Goal: Task Accomplishment & Management: Use online tool/utility

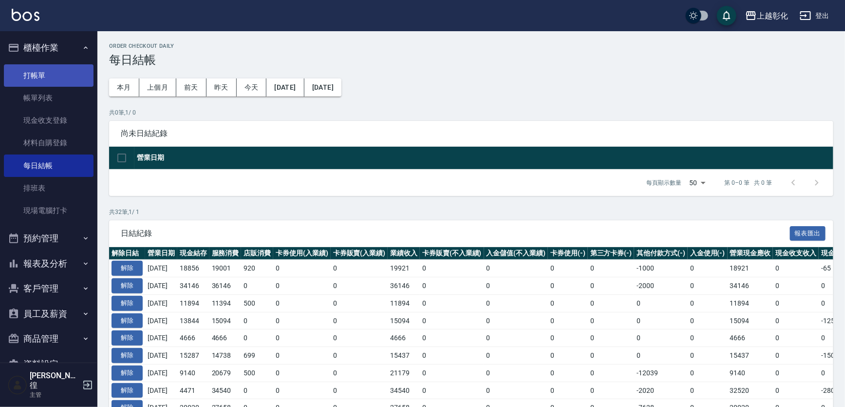
click at [57, 78] on link "打帳單" at bounding box center [49, 75] width 90 height 22
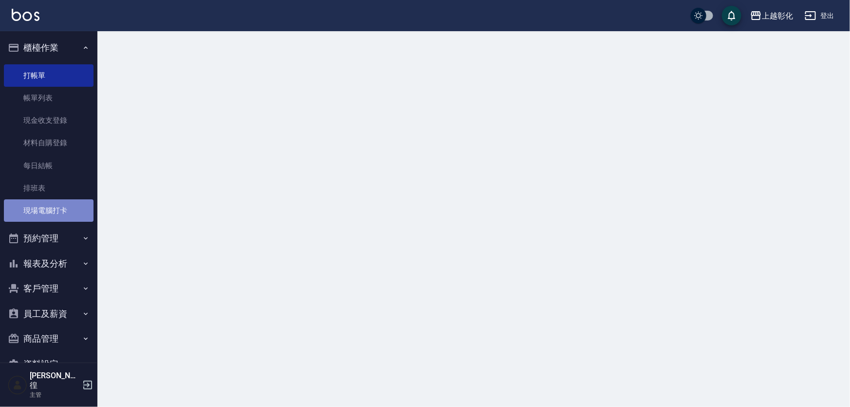
click at [49, 215] on link "現場電腦打卡" at bounding box center [49, 210] width 90 height 22
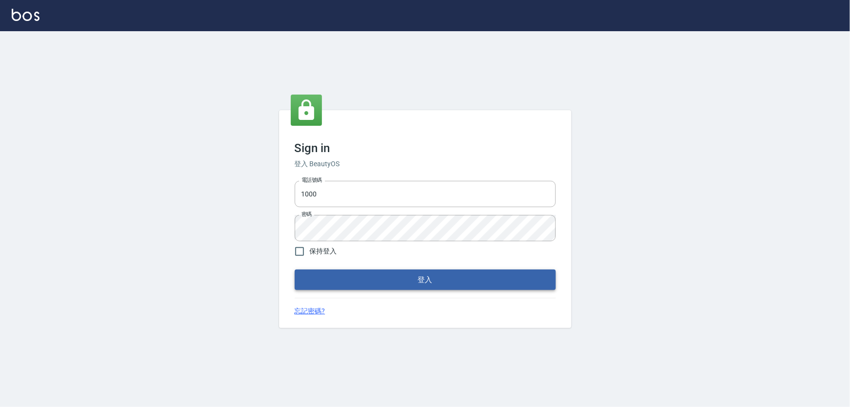
click at [378, 273] on button "登入" at bounding box center [425, 279] width 261 height 20
click at [368, 277] on button "登入" at bounding box center [425, 279] width 261 height 20
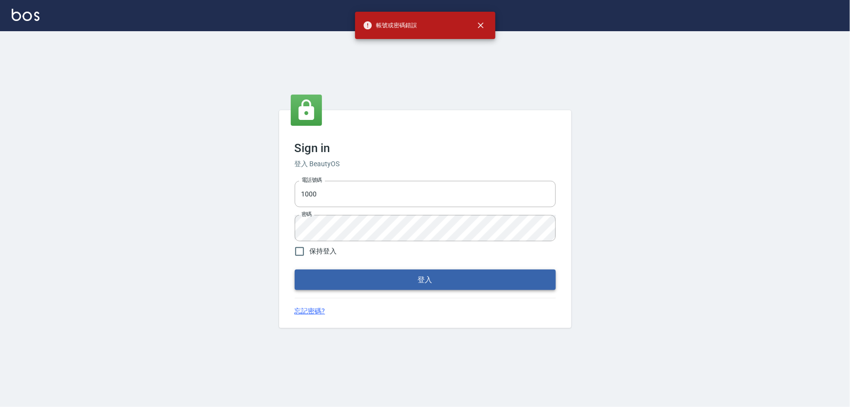
click at [368, 278] on button "登入" at bounding box center [425, 279] width 261 height 20
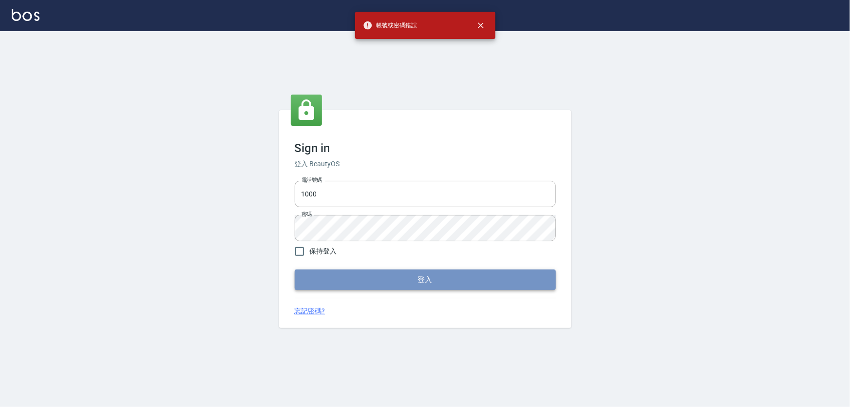
click at [368, 278] on button "登入" at bounding box center [425, 279] width 261 height 20
click at [368, 278] on form "電話號碼 1000 電話號碼 密碼 密碼 保持登入 登入" at bounding box center [425, 233] width 261 height 113
drag, startPoint x: 368, startPoint y: 278, endPoint x: 347, endPoint y: 157, distance: 122.7
click at [368, 273] on form "電話號碼 1000 電話號碼 密碼 密碼 保持登入 登入" at bounding box center [425, 233] width 261 height 113
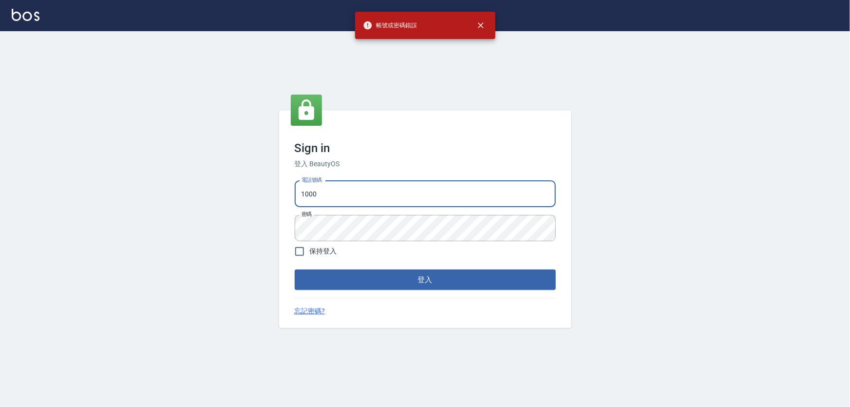
click at [340, 181] on input "1000" at bounding box center [425, 194] width 261 height 26
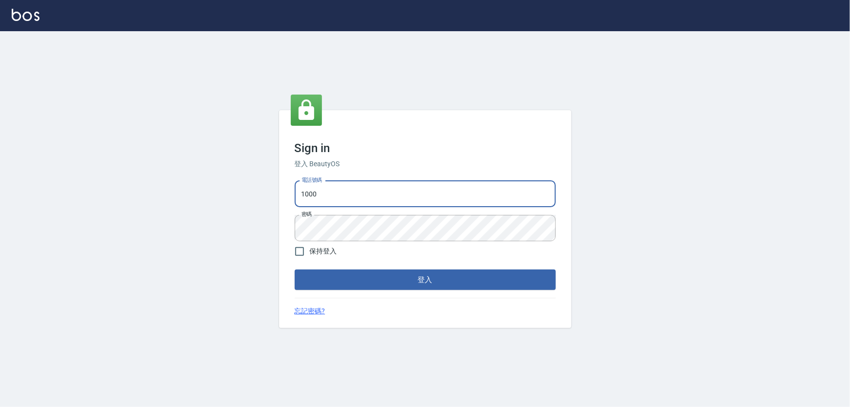
type input "0966106859"
click at [393, 281] on button "登入" at bounding box center [425, 279] width 261 height 20
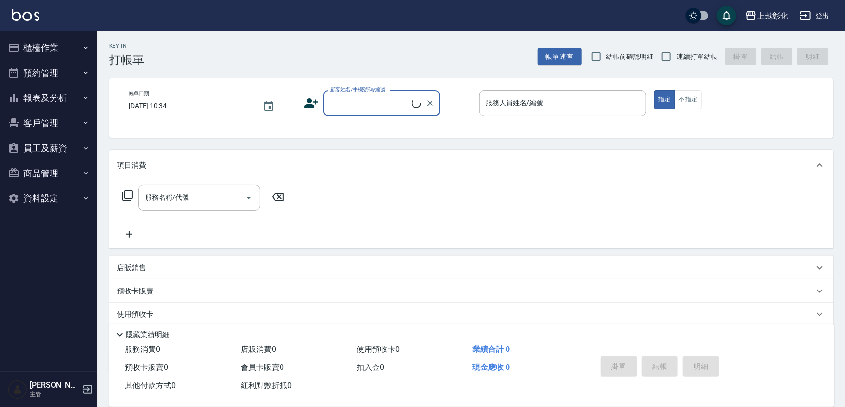
click at [56, 46] on button "櫃檯作業" at bounding box center [49, 47] width 90 height 25
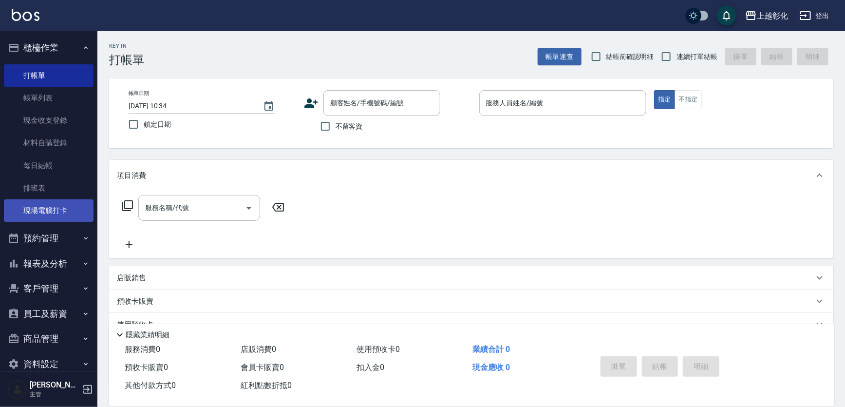
click at [24, 206] on link "現場電腦打卡" at bounding box center [49, 210] width 90 height 22
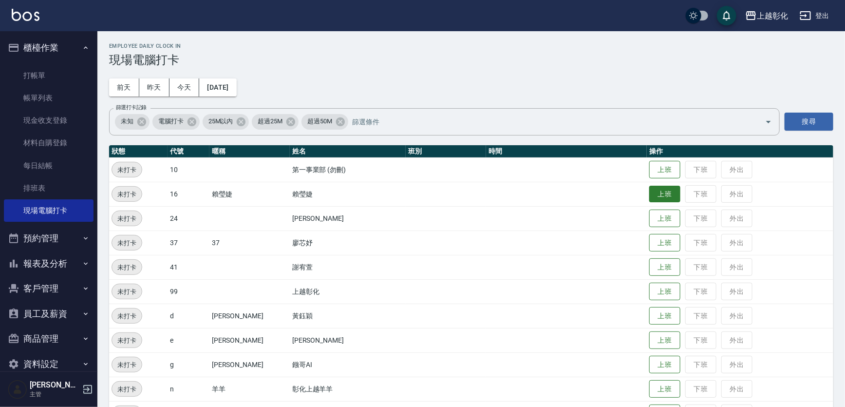
click at [649, 189] on button "上班" at bounding box center [664, 194] width 31 height 17
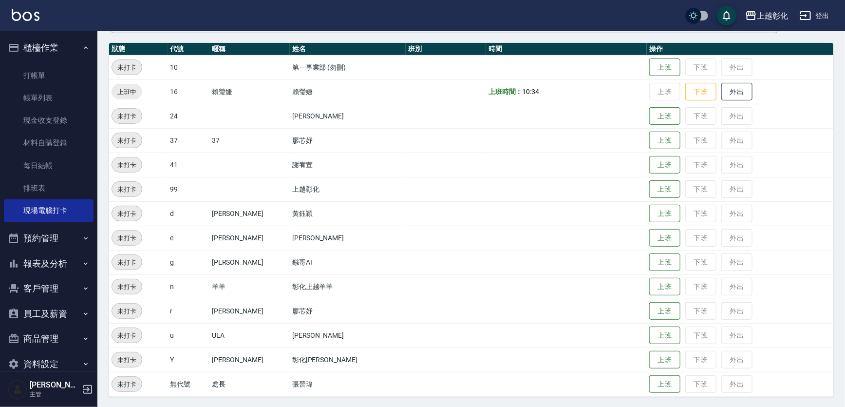
scroll to position [103, 0]
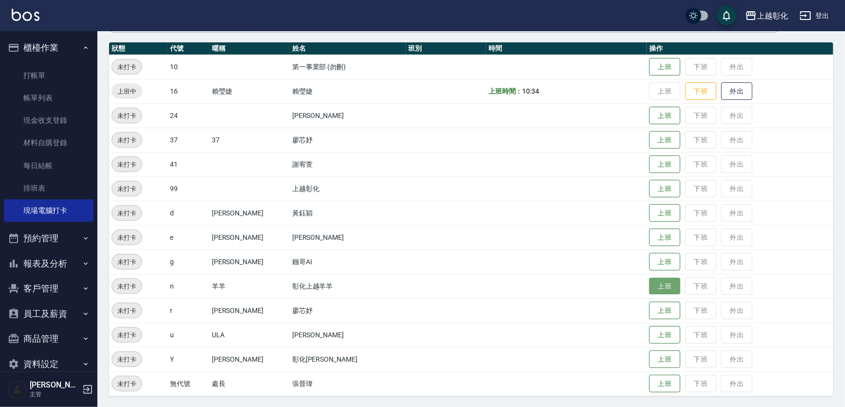
click at [655, 281] on button "上班" at bounding box center [664, 286] width 31 height 17
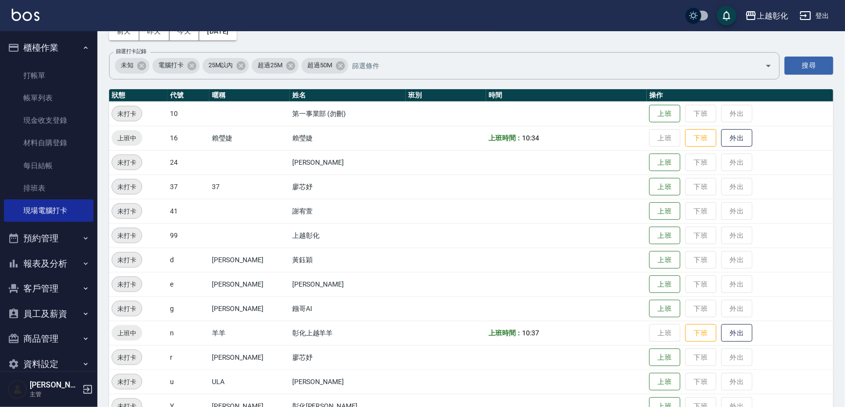
scroll to position [15, 0]
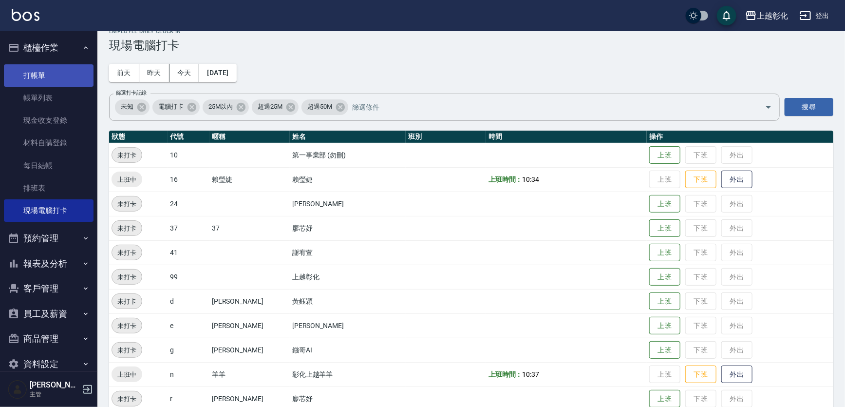
click at [58, 71] on link "打帳單" at bounding box center [49, 75] width 90 height 22
